Goal: Task Accomplishment & Management: Complete application form

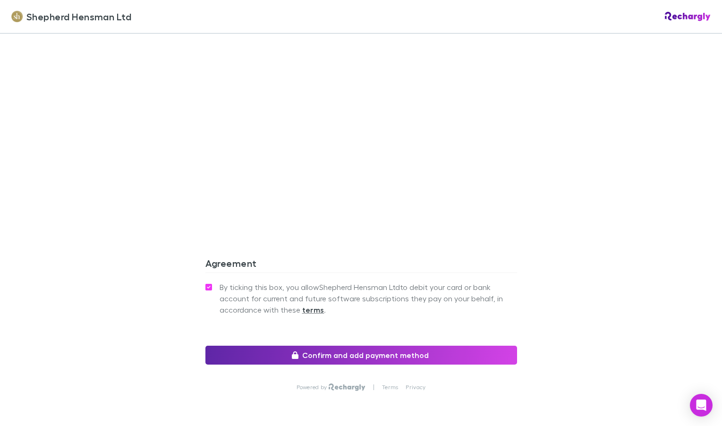
scroll to position [763, 0]
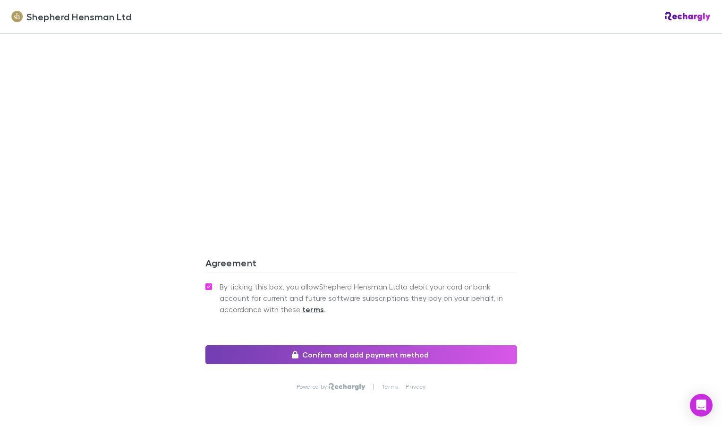
click at [390, 356] on button "Confirm and add payment method" at bounding box center [361, 354] width 312 height 19
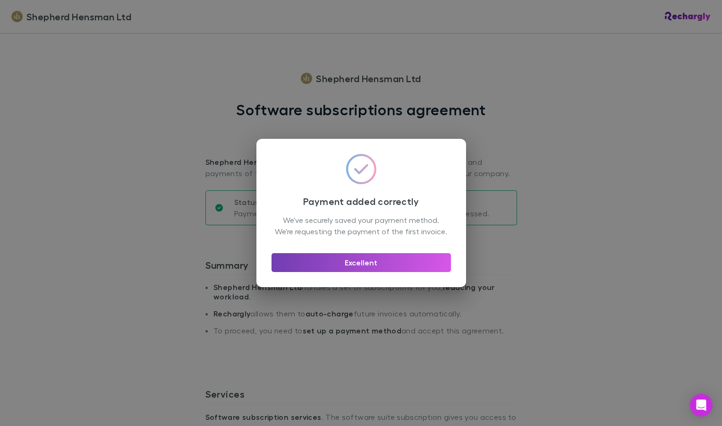
click at [371, 266] on button "Excellent" at bounding box center [361, 262] width 179 height 19
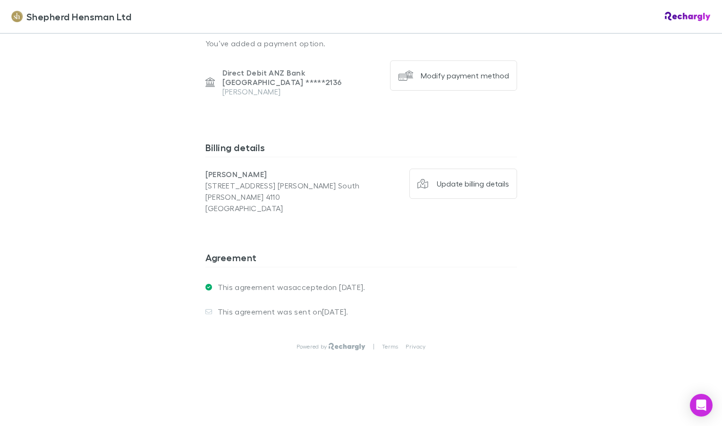
scroll to position [667, 0]
